Goal: Information Seeking & Learning: Learn about a topic

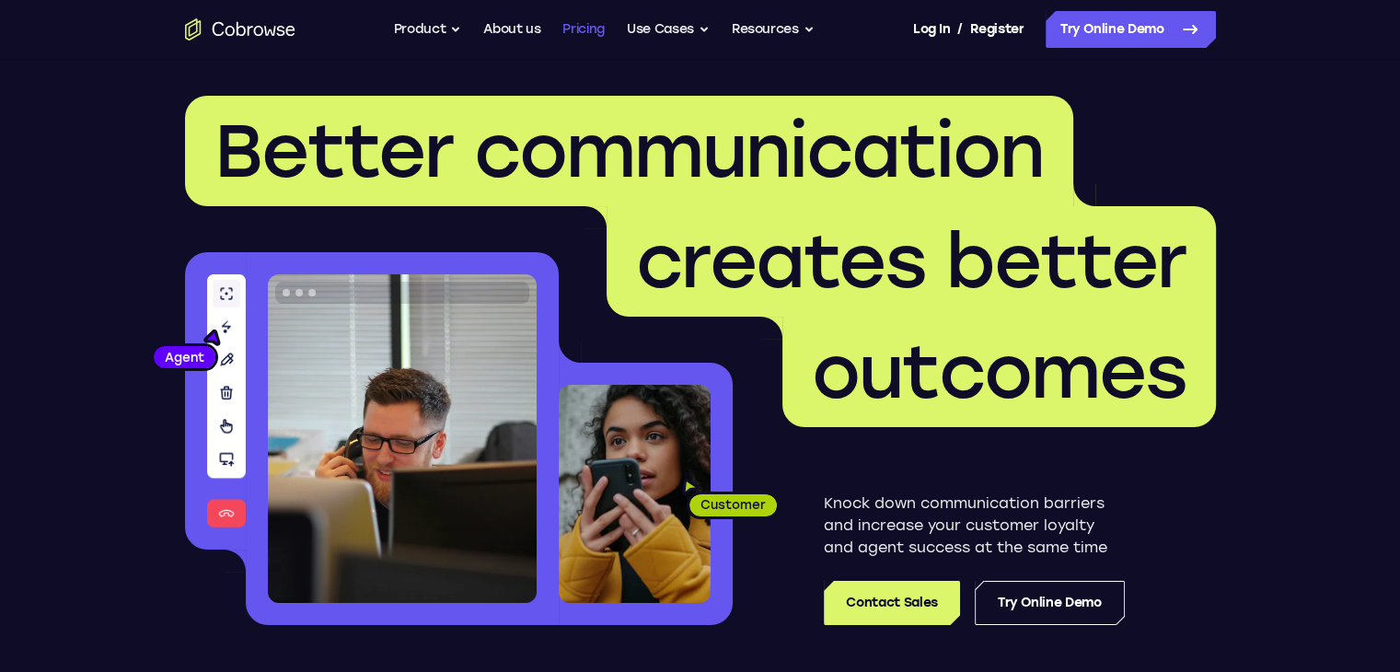
click at [584, 30] on link "Pricing" at bounding box center [584, 29] width 42 height 37
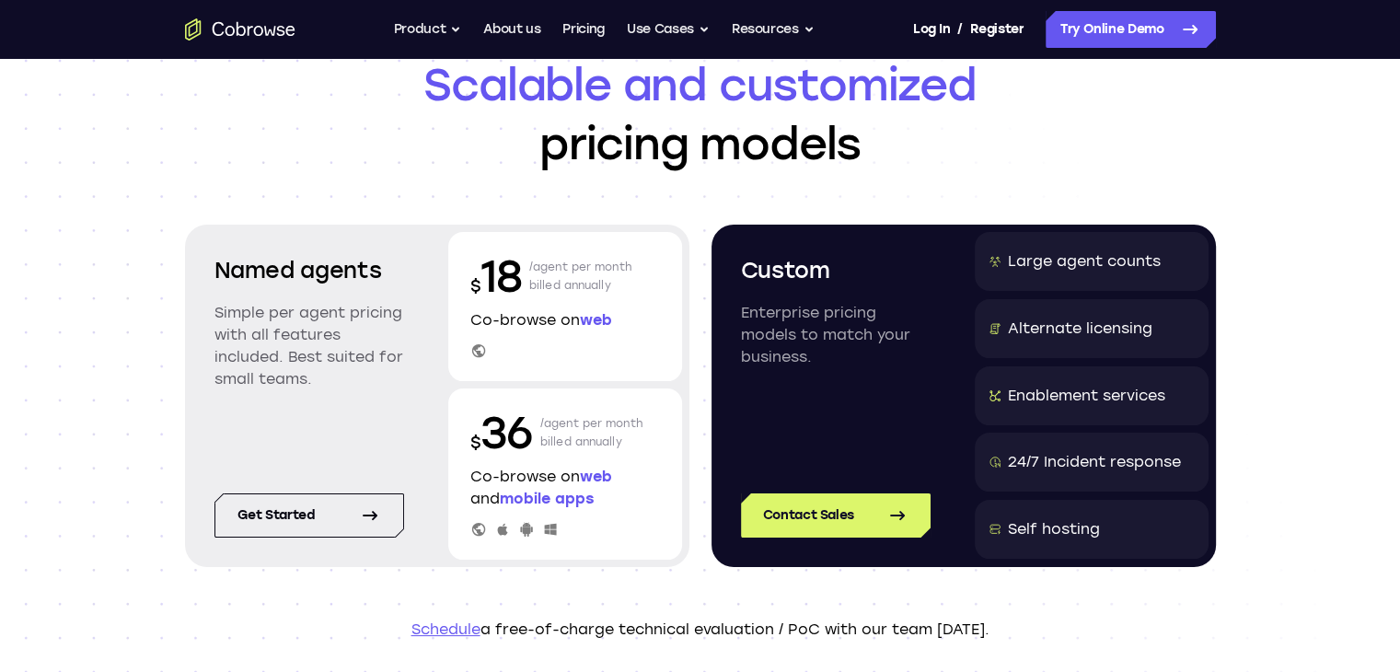
scroll to position [92, 0]
drag, startPoint x: 470, startPoint y: 441, endPoint x: 537, endPoint y: 441, distance: 67.2
click at [537, 441] on div "$ 36 /agent per month billed annually" at bounding box center [566, 432] width 190 height 59
click at [545, 372] on div "$ 18 /agent per month billed annually Co-browse on web" at bounding box center [565, 306] width 234 height 149
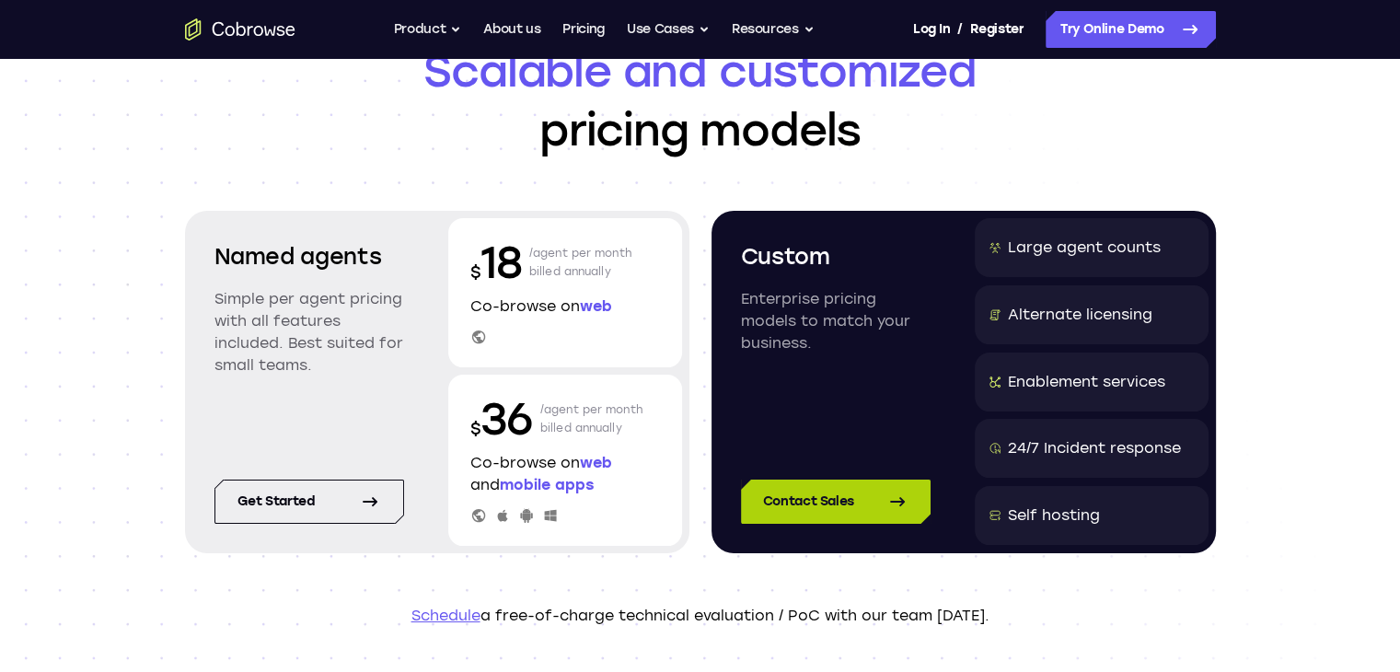
scroll to position [0, 0]
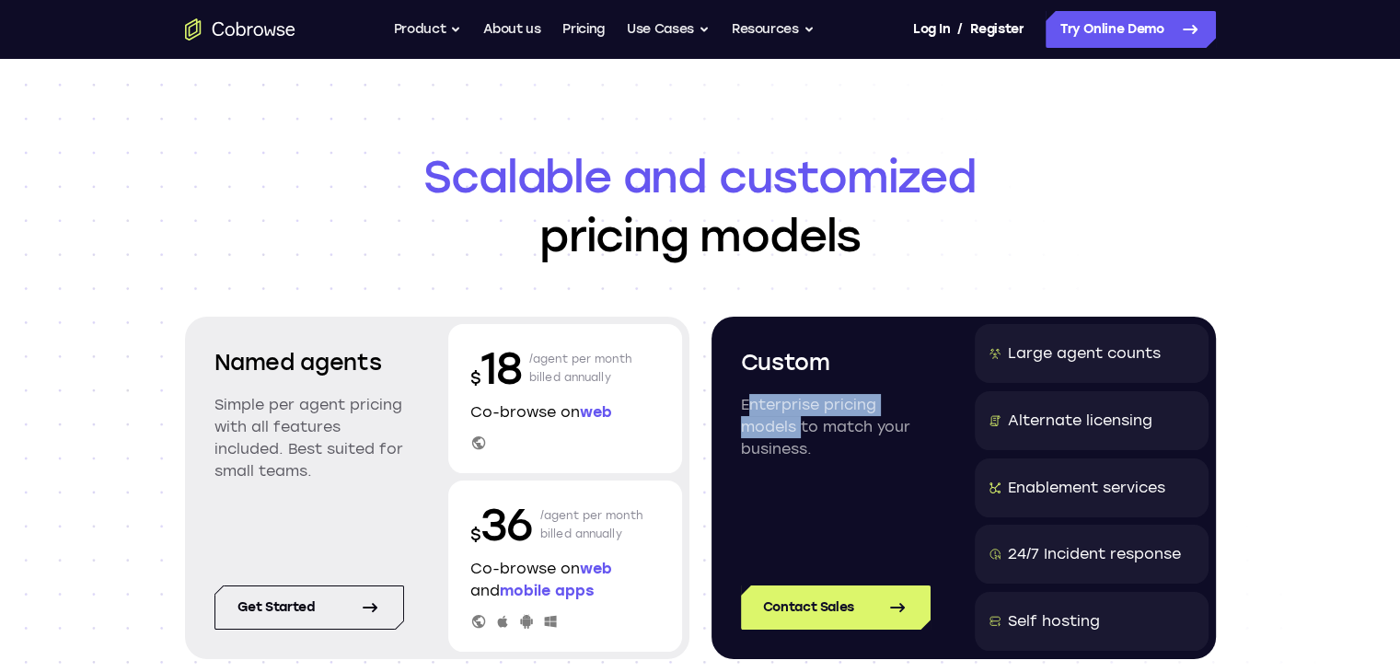
drag, startPoint x: 740, startPoint y: 402, endPoint x: 793, endPoint y: 423, distance: 56.3
click at [793, 423] on p "Enterprise pricing models to match your business." at bounding box center [836, 427] width 190 height 66
copy p "Enterprise pricing models"
